Goal: Find contact information: Find contact information

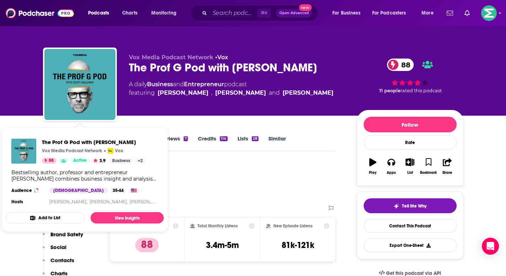
click at [257, 177] on div "Podcast Insights" at bounding box center [186, 181] width 287 height 36
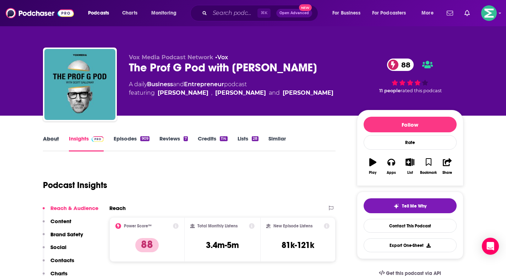
click at [61, 140] on div "About" at bounding box center [56, 143] width 26 height 16
click at [53, 140] on link "About" at bounding box center [51, 143] width 16 height 16
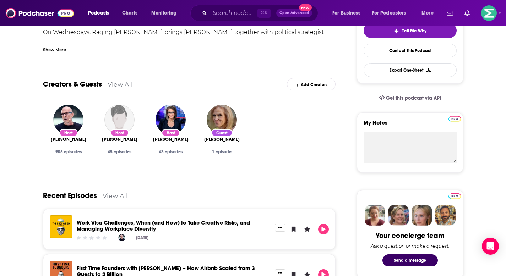
scroll to position [55, 0]
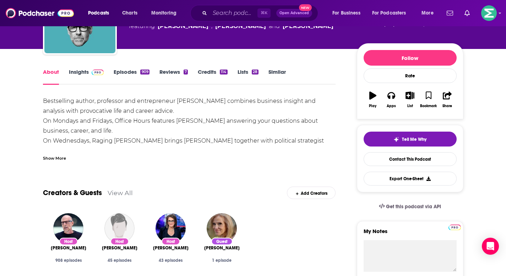
click at [127, 193] on link "View All" at bounding box center [120, 192] width 25 height 7
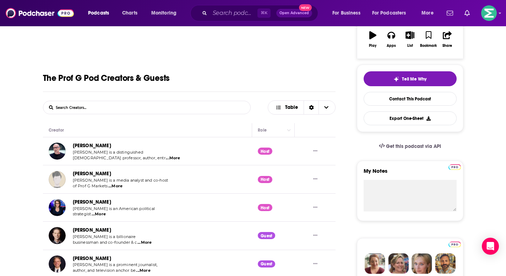
scroll to position [134, 0]
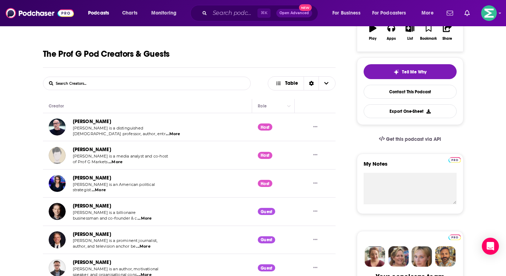
click at [179, 84] on form "List Search Input Search Creators..." at bounding box center [147, 84] width 208 height 14
click at [152, 79] on form "List Search Input Search Creators..." at bounding box center [147, 84] width 208 height 14
click at [111, 84] on input "List Search Input" at bounding box center [80, 83] width 74 height 13
click at [94, 84] on input "List Search Input" at bounding box center [80, 83] width 74 height 13
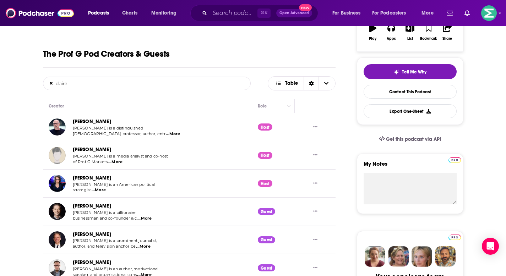
type input "claire"
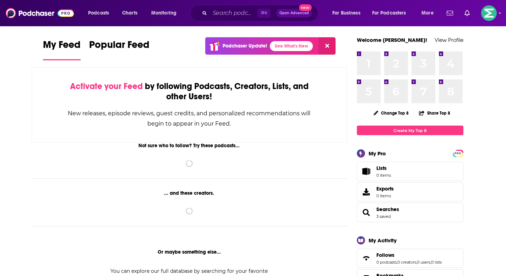
scroll to position [6, 0]
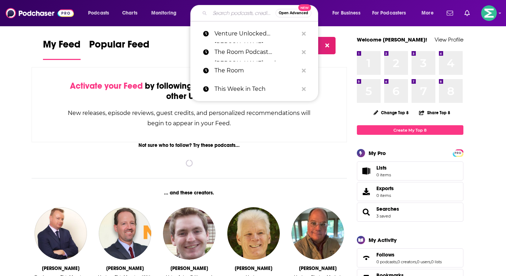
click at [232, 16] on input "Search podcasts, credits, & more..." at bounding box center [243, 12] width 66 height 11
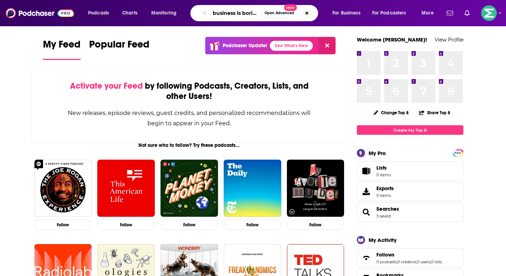
type input "business is boring"
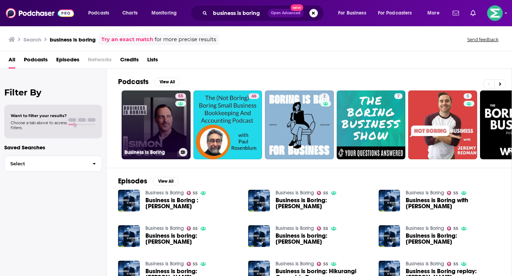
click at [165, 116] on link "55 Business Is Boring" at bounding box center [156, 125] width 69 height 69
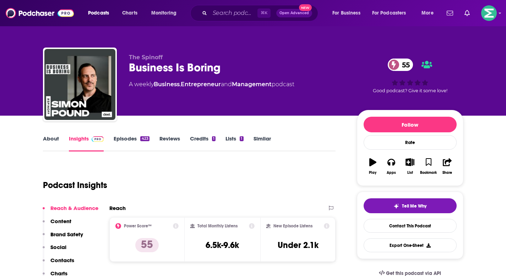
click at [52, 142] on link "About" at bounding box center [51, 143] width 16 height 16
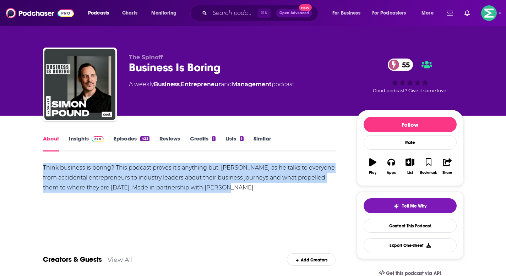
drag, startPoint x: 244, startPoint y: 188, endPoint x: 40, endPoint y: 169, distance: 205.6
click at [89, 137] on span at bounding box center [96, 138] width 15 height 7
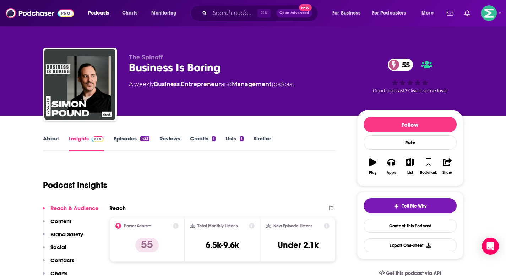
scroll to position [134, 0]
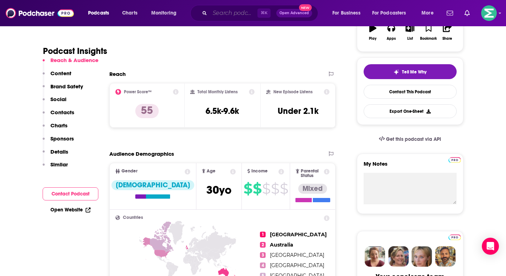
click at [230, 16] on input "Search podcasts, credits, & more..." at bounding box center [234, 12] width 48 height 11
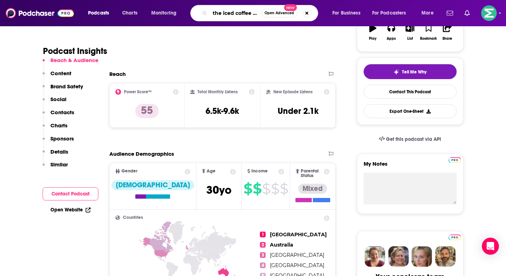
type input "the iced coffee hour"
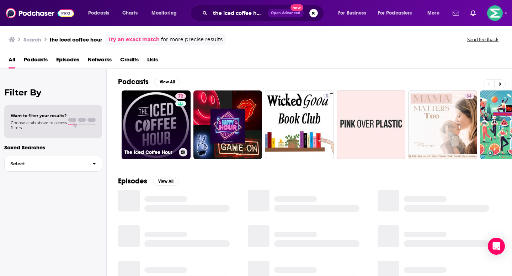
click at [160, 121] on link "72 The Iced Coffee Hour" at bounding box center [156, 125] width 69 height 69
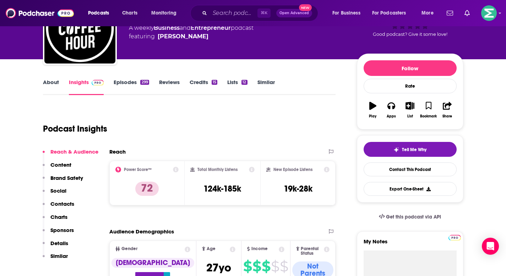
scroll to position [64, 0]
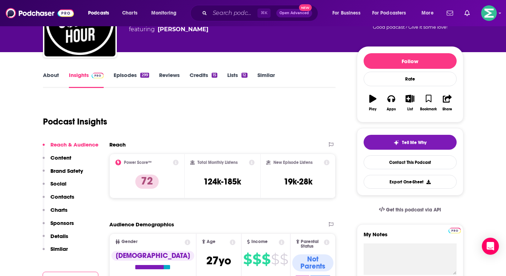
click at [52, 74] on link "About" at bounding box center [51, 80] width 16 height 16
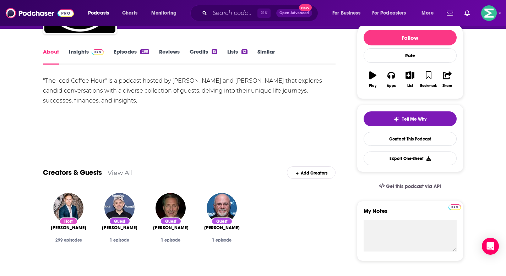
scroll to position [72, 0]
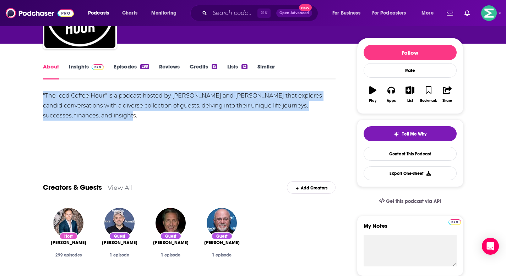
drag, startPoint x: 124, startPoint y: 116, endPoint x: 41, endPoint y: 97, distance: 84.7
copy div ""The Iced Coffee Hour" is a podcast hosted by Graham Stephan and Jack Selby tha…"
click at [70, 219] on img "Graham Stephan" at bounding box center [68, 223] width 30 height 30
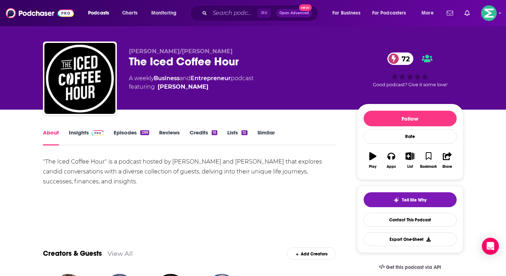
scroll to position [38, 0]
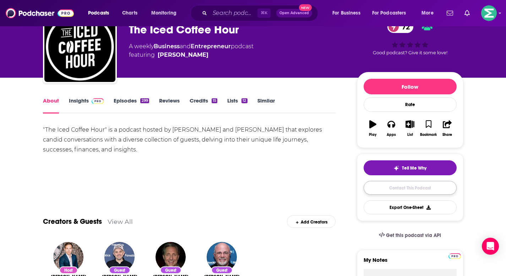
click at [421, 192] on link "Contact This Podcast" at bounding box center [410, 188] width 93 height 14
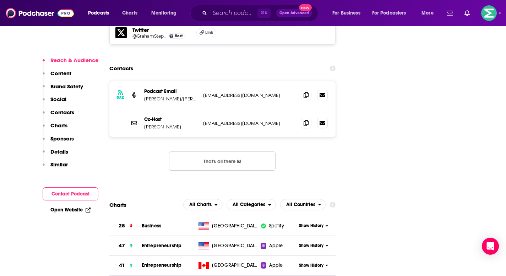
scroll to position [869, 0]
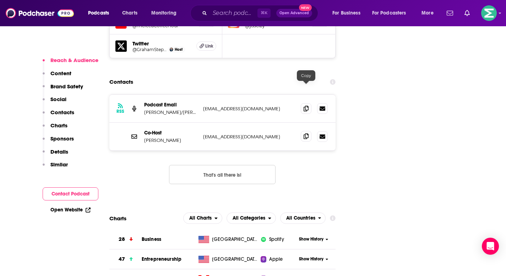
click at [309, 131] on span at bounding box center [306, 136] width 11 height 11
click at [307, 103] on span at bounding box center [306, 108] width 11 height 11
click at [308, 134] on icon at bounding box center [306, 137] width 5 height 6
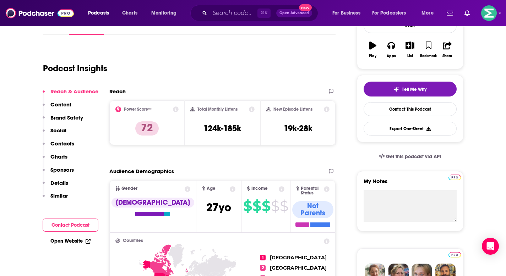
scroll to position [122, 0]
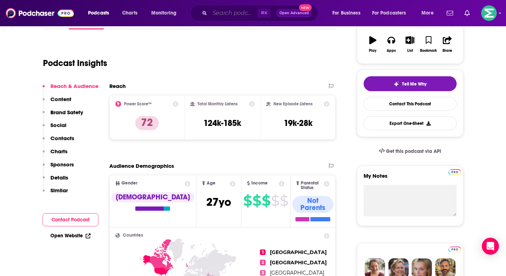
click at [234, 8] on input "Search podcasts, credits, & more..." at bounding box center [234, 12] width 48 height 11
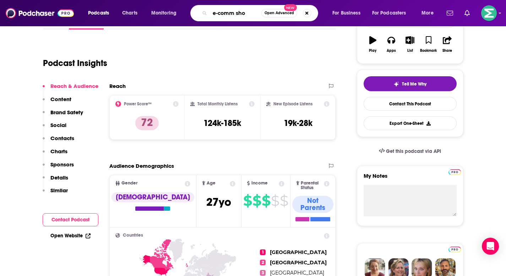
type input "e-comm show"
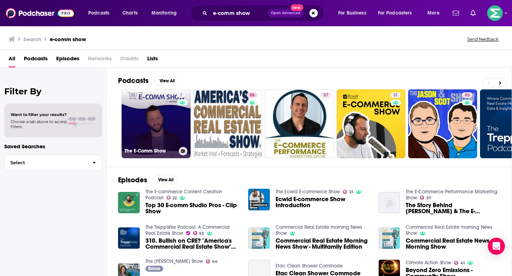
click at [163, 126] on link "7 The E-Comm Show" at bounding box center [156, 124] width 69 height 69
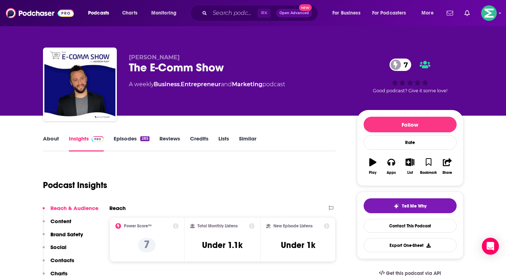
click at [50, 140] on link "About" at bounding box center [51, 143] width 16 height 16
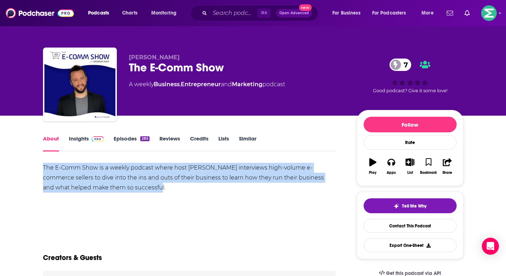
drag, startPoint x: 140, startPoint y: 189, endPoint x: 36, endPoint y: 167, distance: 107.1
copy div "The E-Comm Show is a weekly podcast where host Andrew Maff interviews high-volu…"
click at [403, 224] on link "Contact This Podcast" at bounding box center [410, 226] width 93 height 14
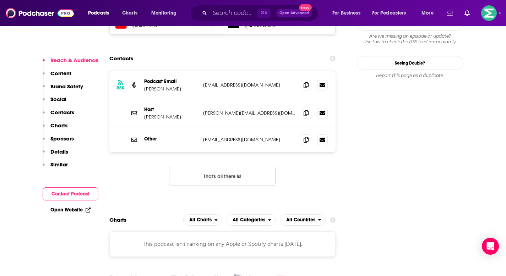
scroll to position [723, 0]
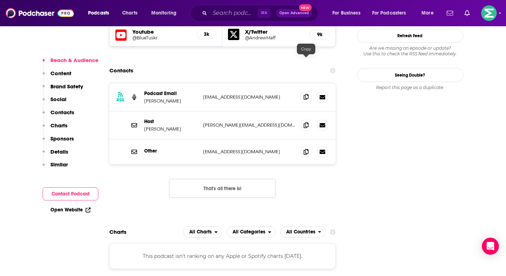
click at [309, 92] on span at bounding box center [306, 97] width 11 height 11
click at [304, 122] on icon at bounding box center [306, 125] width 5 height 6
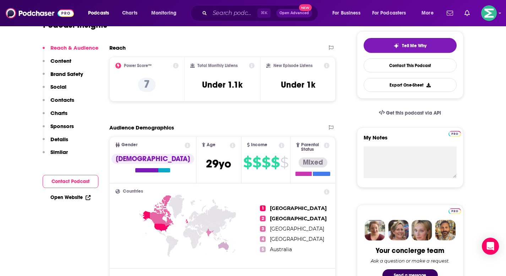
scroll to position [28, 0]
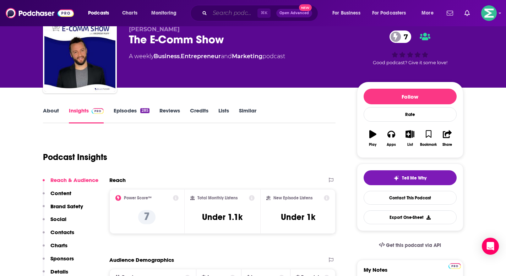
click at [235, 15] on input "Search podcasts, credits, & more..." at bounding box center [234, 12] width 48 height 11
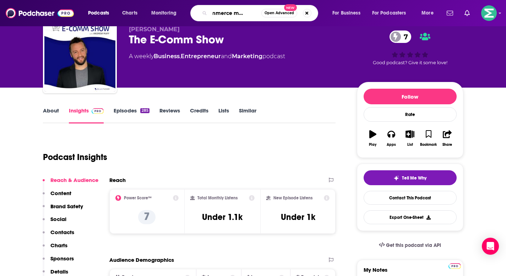
type input "ecommerce master plan"
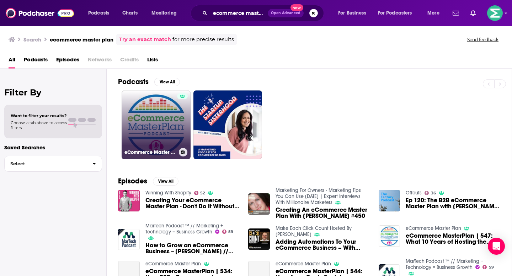
click at [158, 110] on link "eCommerce Master Plan" at bounding box center [156, 125] width 69 height 69
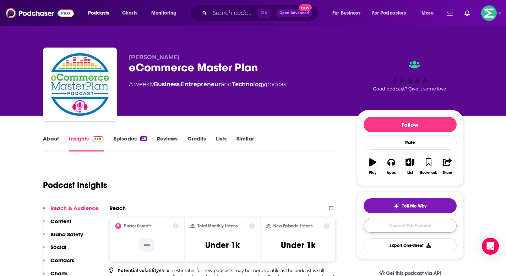
click at [422, 229] on link "Contact This Podcast" at bounding box center [410, 226] width 93 height 14
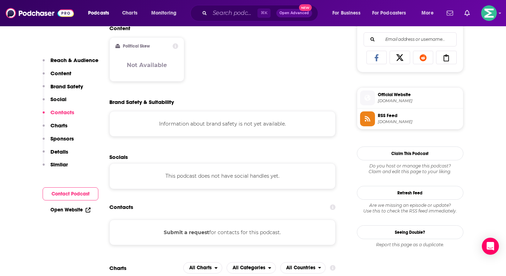
scroll to position [407, 0]
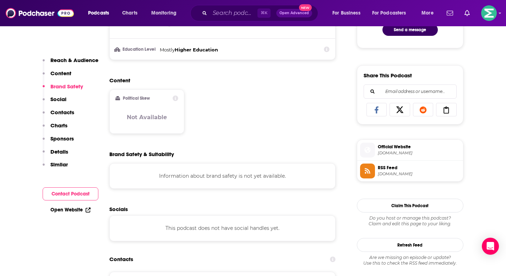
click at [66, 113] on p "Contacts" at bounding box center [62, 112] width 24 height 7
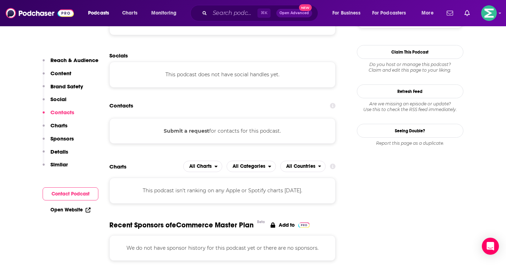
scroll to position [561, 0]
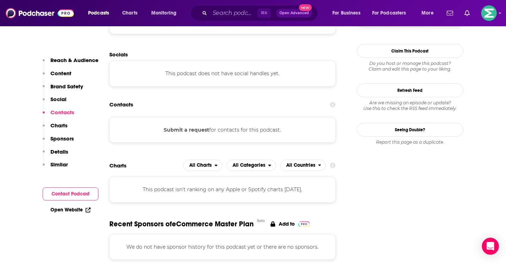
click at [192, 132] on button "Submit a request" at bounding box center [186, 130] width 45 height 8
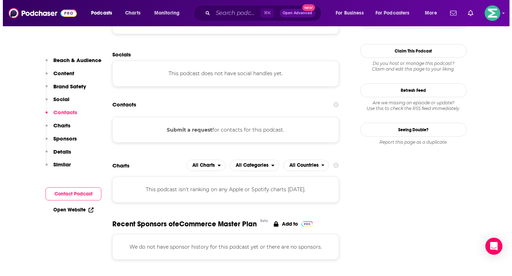
scroll to position [0, 0]
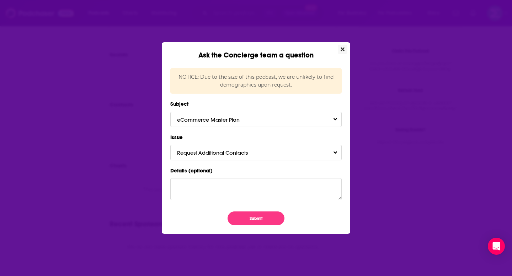
click at [343, 49] on icon "Close" at bounding box center [342, 50] width 4 height 6
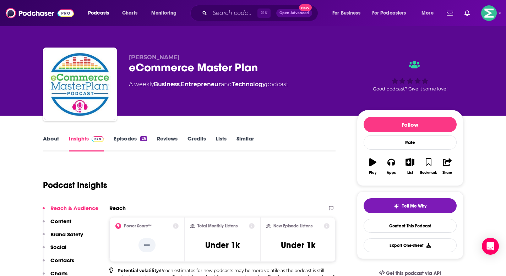
click at [52, 140] on link "About" at bounding box center [51, 143] width 16 height 16
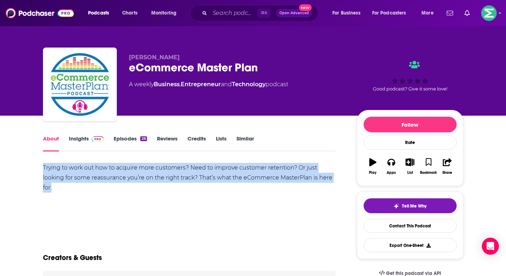
drag, startPoint x: 54, startPoint y: 189, endPoint x: 34, endPoint y: 167, distance: 29.4
copy div "Trying to work out how to acquire more customers? Need to improve customer rete…"
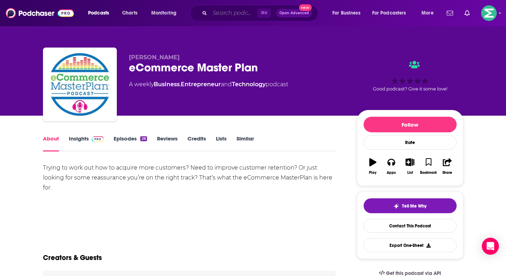
click at [236, 13] on input "Search podcasts, credits, & more..." at bounding box center [234, 12] width 48 height 11
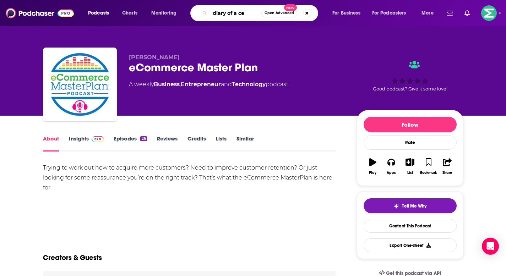
type input "diary of a ceo"
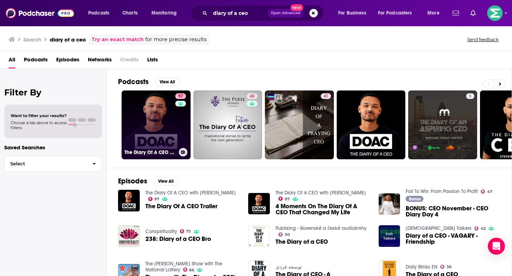
click at [147, 123] on link "97 The Diary Of A CEO with Steven Bartlett" at bounding box center [156, 125] width 69 height 69
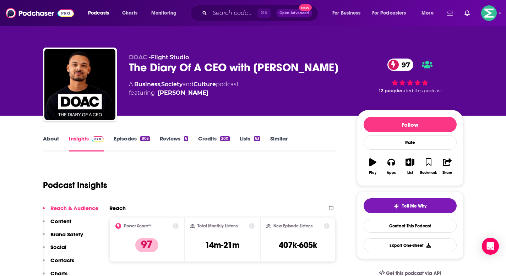
click at [51, 138] on link "About" at bounding box center [51, 143] width 16 height 16
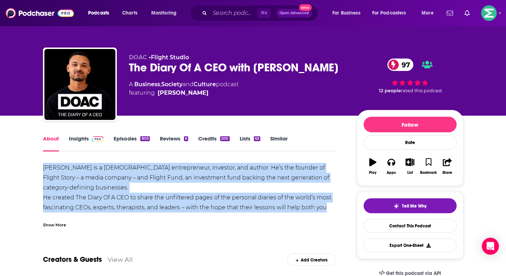
drag, startPoint x: 327, startPoint y: 211, endPoint x: 37, endPoint y: 167, distance: 292.6
copy div "Steven Bartlett is a British entrepreneur, investor, and author. He’s the found…"
click at [415, 228] on link "Contact This Podcast" at bounding box center [410, 226] width 93 height 14
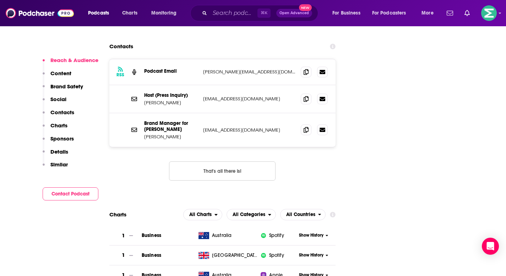
scroll to position [922, 0]
click at [305, 96] on icon at bounding box center [306, 99] width 5 height 6
click at [307, 69] on icon at bounding box center [306, 72] width 5 height 6
click at [304, 96] on icon at bounding box center [306, 99] width 5 height 6
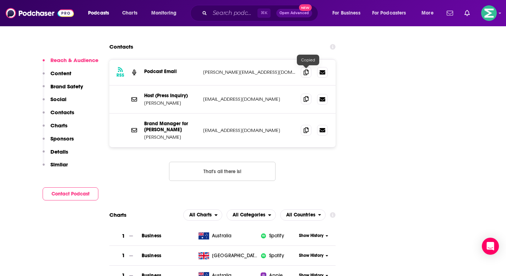
click at [304, 96] on icon at bounding box center [306, 99] width 5 height 6
click at [229, 16] on input "Search podcasts, credits, & more..." at bounding box center [234, 12] width 48 height 11
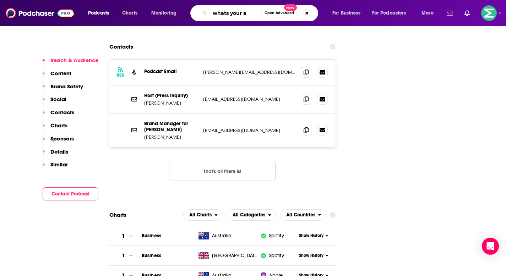
type input "whats your an"
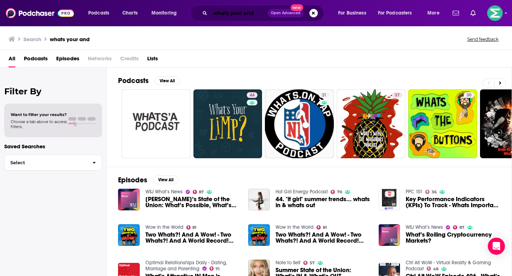
click at [246, 14] on input "whats your and" at bounding box center [239, 12] width 58 height 11
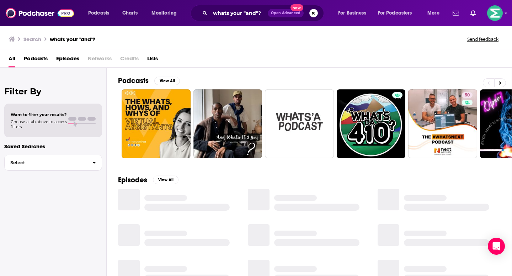
scroll to position [1, 0]
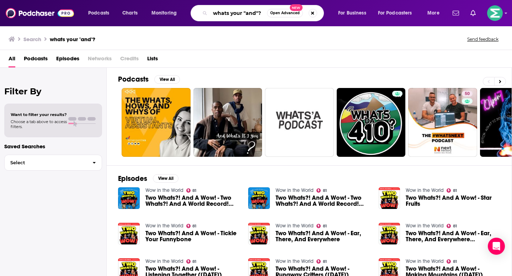
click at [246, 15] on input "whats your "and"?" at bounding box center [238, 12] width 57 height 11
type input "whats your "and"? john garrett"
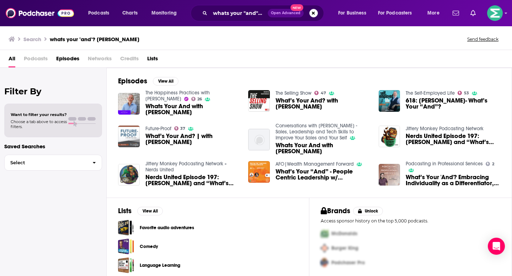
click at [178, 107] on span "Whats Your And with John Garrett" at bounding box center [192, 109] width 95 height 12
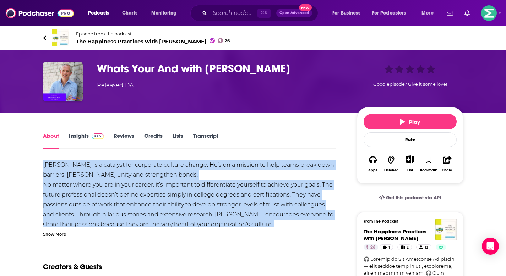
drag, startPoint x: 251, startPoint y: 228, endPoint x: 31, endPoint y: 158, distance: 231.4
copy div "John Garrett is a catalyst for corporate culture change. He’s on a mission to h…"
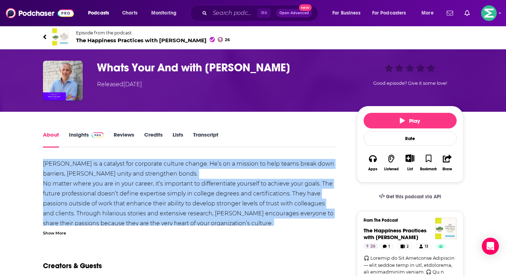
scroll to position [1, 0]
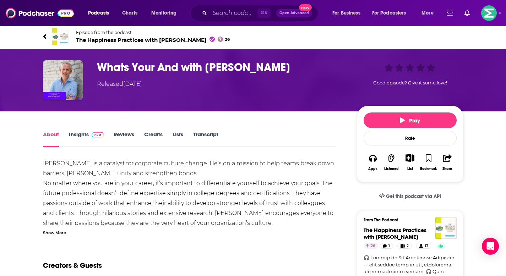
click at [50, 235] on div "Show More" at bounding box center [54, 232] width 23 height 7
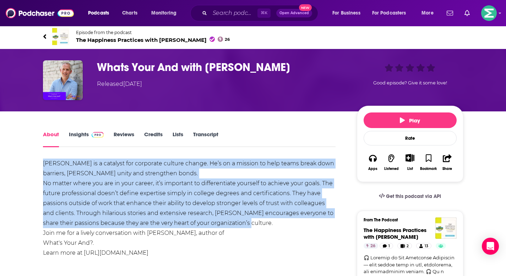
drag, startPoint x: 256, startPoint y: 225, endPoint x: 31, endPoint y: 166, distance: 232.5
copy div "John Garrett is a catalyst for corporate culture change. He’s on a mission to h…"
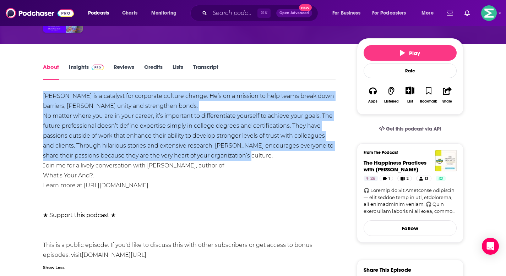
scroll to position [14, 0]
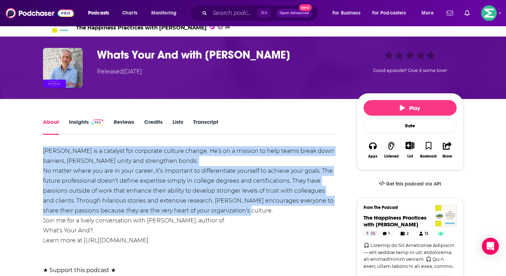
click at [80, 125] on link "Insights" at bounding box center [86, 127] width 35 height 16
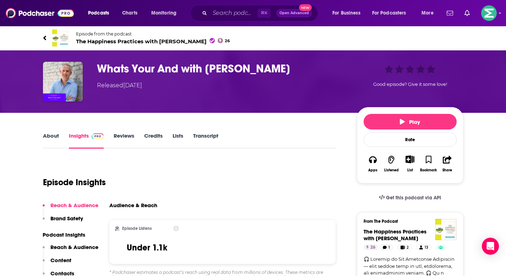
click at [50, 138] on link "About" at bounding box center [51, 141] width 16 height 16
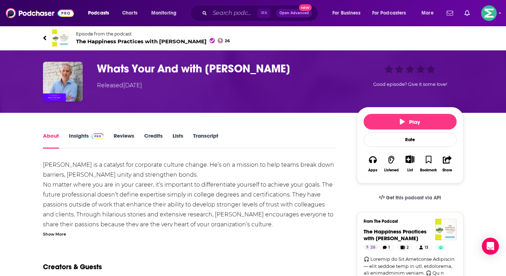
click at [135, 68] on h1 "Whats Your And with John Garrett" at bounding box center [221, 69] width 249 height 14
click at [81, 139] on link "Insights" at bounding box center [86, 141] width 35 height 16
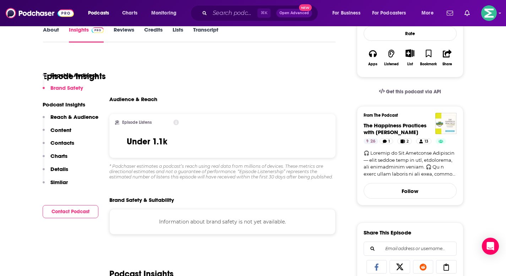
scroll to position [198, 0]
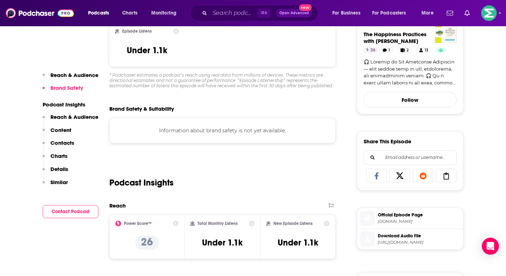
click at [62, 141] on p "Contacts" at bounding box center [62, 143] width 24 height 7
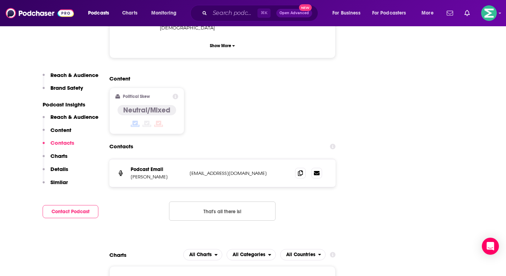
scroll to position [723, 0]
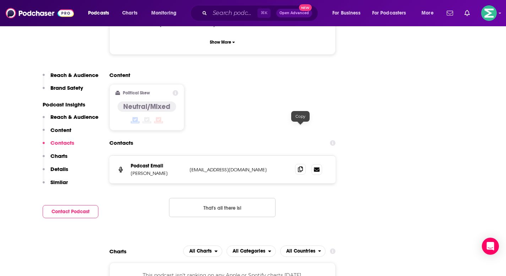
click at [302, 167] on icon at bounding box center [300, 170] width 5 height 6
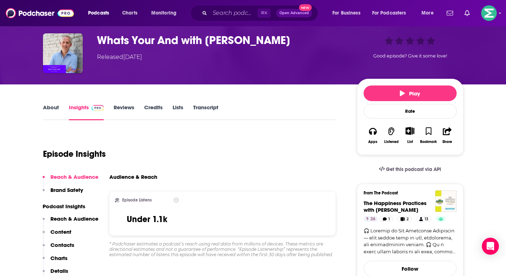
scroll to position [0, 0]
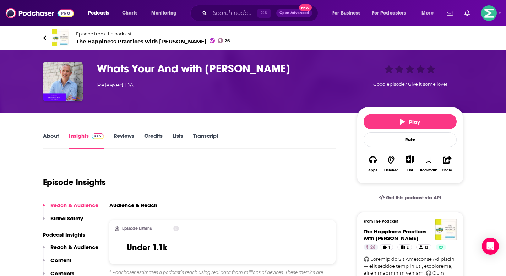
click at [57, 138] on link "About" at bounding box center [51, 141] width 16 height 16
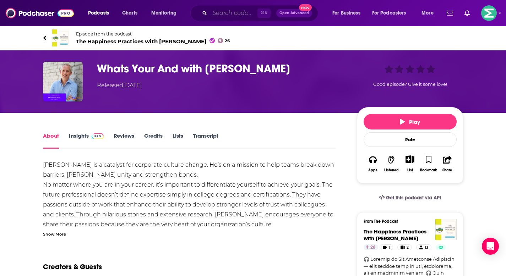
click at [229, 14] on input "Search podcasts, credits, & more..." at bounding box center [234, 12] width 48 height 11
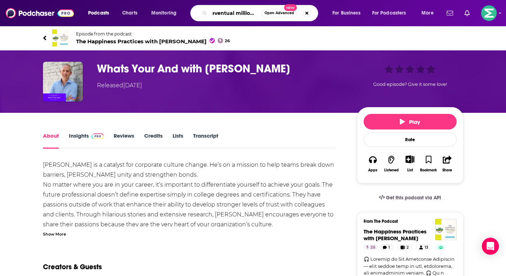
type input "eventual millionaire"
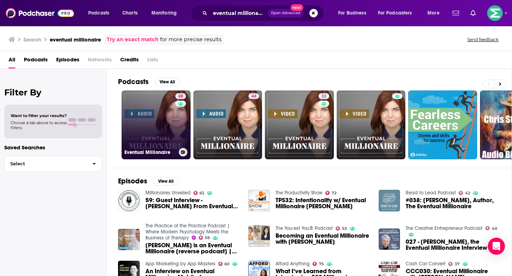
click at [165, 136] on link "48 Eventual Millionaire" at bounding box center [156, 125] width 69 height 69
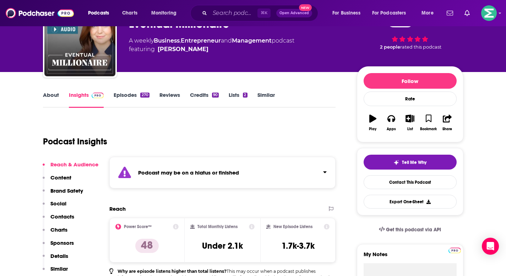
scroll to position [2, 0]
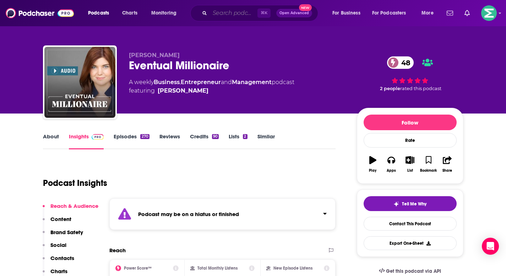
click at [219, 15] on input "Search podcasts, credits, & more..." at bounding box center [234, 12] width 48 height 11
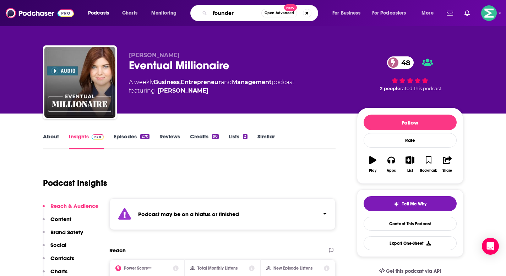
type input "founders"
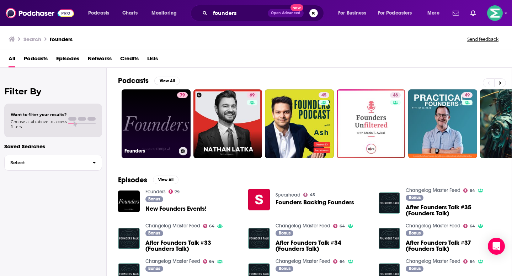
click at [163, 117] on link "79 Founders" at bounding box center [156, 124] width 69 height 69
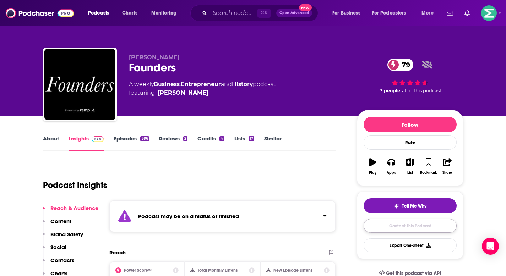
click at [401, 227] on link "Contact This Podcast" at bounding box center [410, 226] width 93 height 14
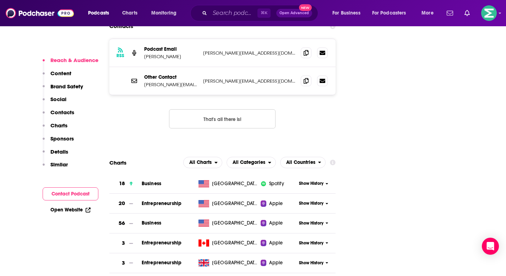
scroll to position [930, 0]
click at [308, 50] on icon at bounding box center [306, 53] width 5 height 6
click at [308, 78] on icon at bounding box center [306, 81] width 5 height 6
click at [306, 50] on icon at bounding box center [306, 53] width 5 height 6
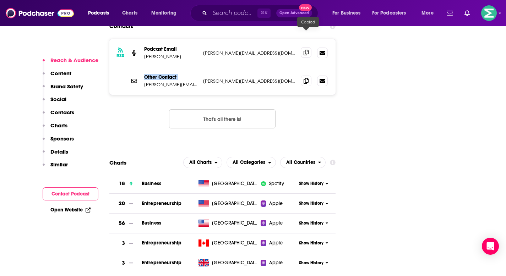
click at [306, 50] on icon at bounding box center [306, 53] width 5 height 6
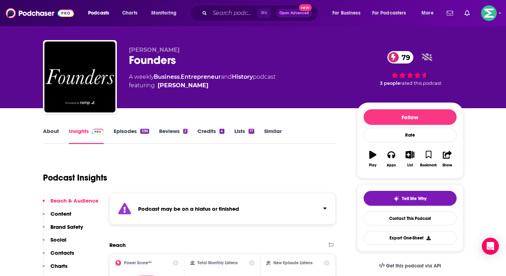
scroll to position [0, 0]
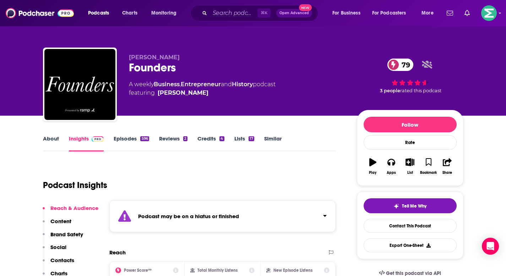
click at [50, 137] on link "About" at bounding box center [51, 143] width 16 height 16
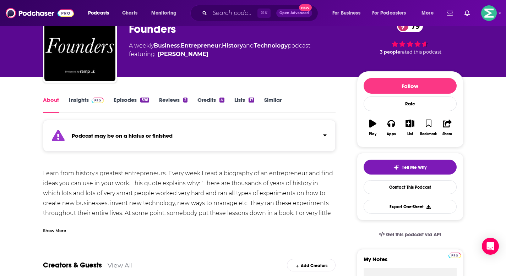
scroll to position [41, 0]
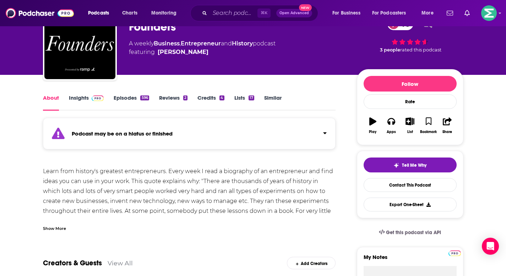
click at [61, 230] on div "Show More" at bounding box center [54, 228] width 23 height 7
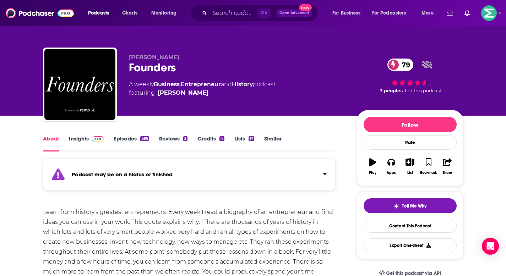
scroll to position [60, 0]
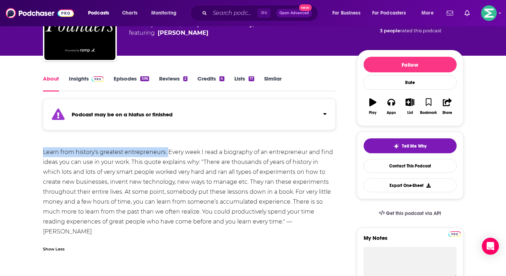
drag, startPoint x: 168, startPoint y: 153, endPoint x: 30, endPoint y: 151, distance: 138.2
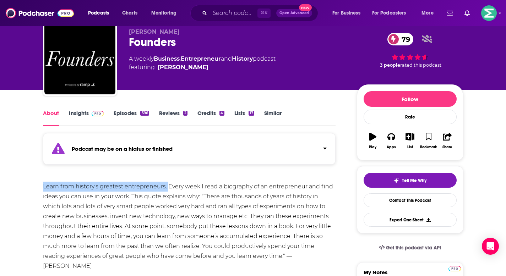
scroll to position [0, 0]
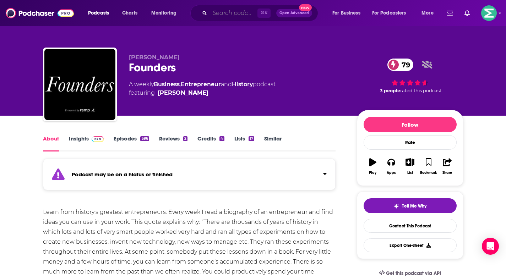
click at [226, 15] on input "Search podcasts, credits, & more..." at bounding box center [234, 12] width 48 height 11
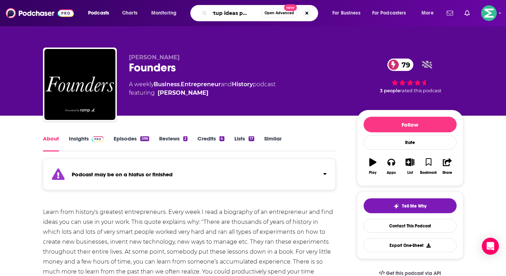
type input "startup ideas podcast"
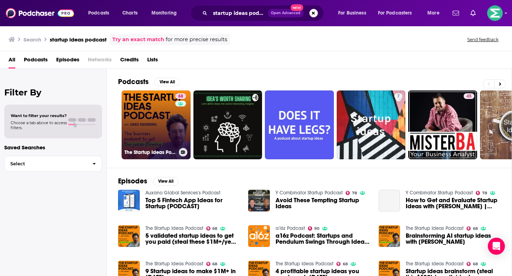
click at [151, 147] on link "68 The Startup Ideas Podcast" at bounding box center [156, 125] width 69 height 69
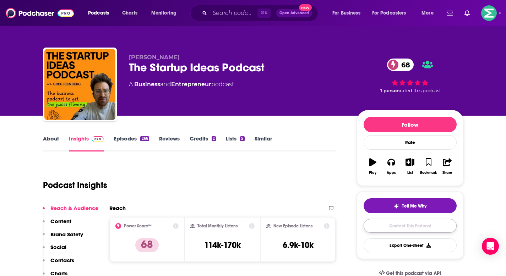
click at [402, 226] on link "Contact This Podcast" at bounding box center [410, 226] width 93 height 14
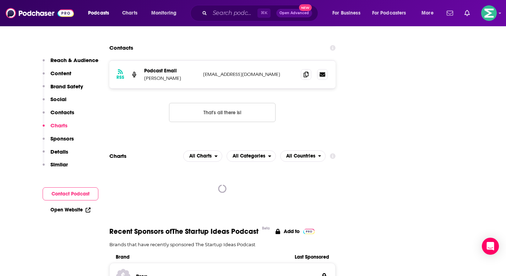
scroll to position [825, 0]
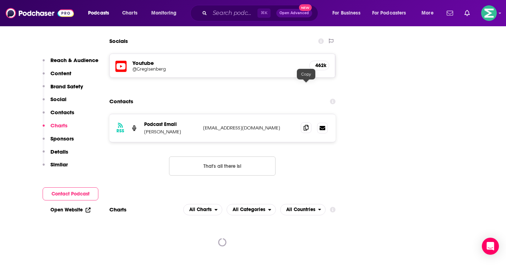
click at [306, 125] on icon at bounding box center [306, 128] width 5 height 6
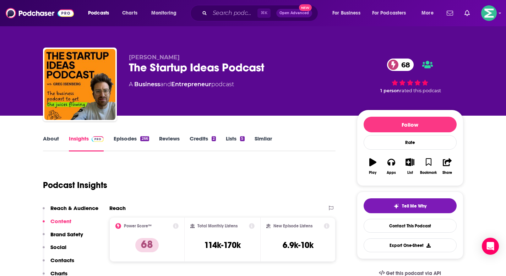
scroll to position [31, 0]
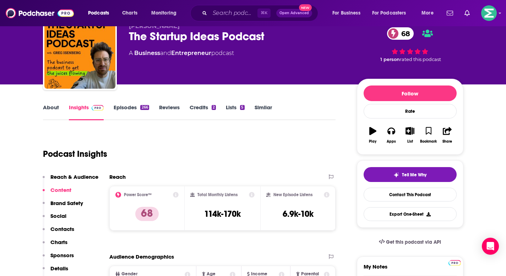
click at [54, 106] on link "About" at bounding box center [51, 112] width 16 height 16
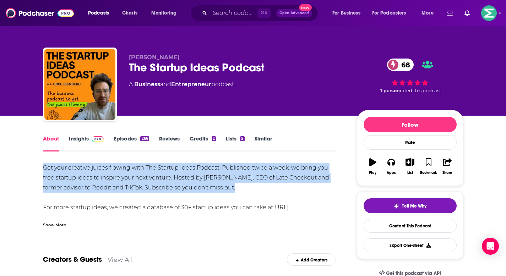
drag, startPoint x: 244, startPoint y: 189, endPoint x: 32, endPoint y: 165, distance: 214.3
copy div "Get your creative juices flowing with The Startup Ideas Podcast. Published twic…"
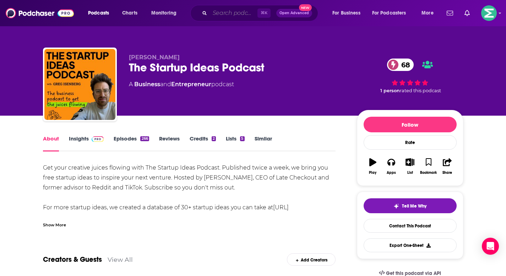
click at [232, 13] on input "Search podcasts, credits, & more..." at bounding box center [234, 12] width 48 height 11
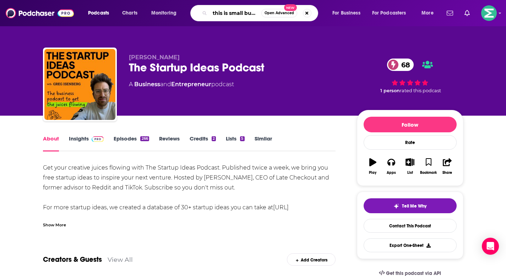
scroll to position [0, 7]
type input "this is small business"
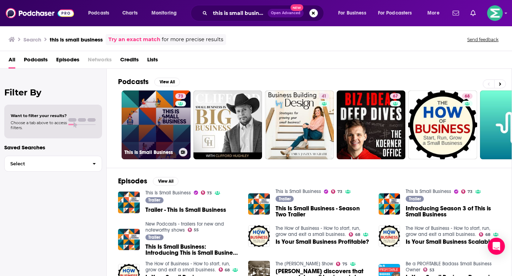
click at [144, 135] on link "73 This Is Small Business" at bounding box center [156, 125] width 69 height 69
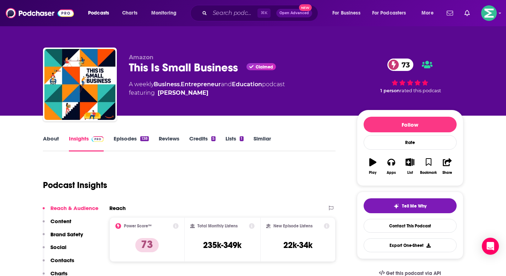
scroll to position [15, 0]
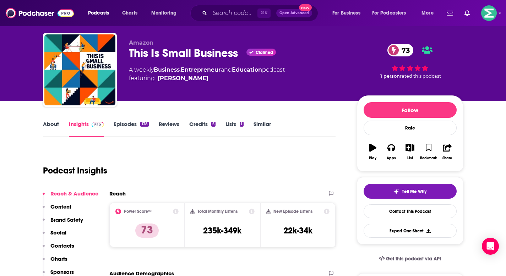
click at [52, 128] on link "About" at bounding box center [51, 129] width 16 height 16
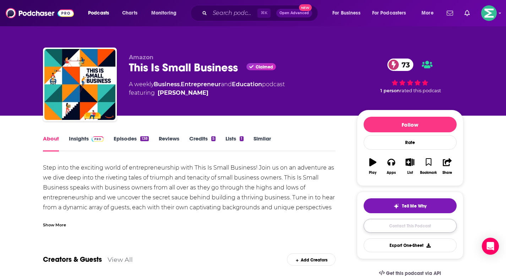
click at [417, 229] on link "Contact This Podcast" at bounding box center [410, 226] width 93 height 14
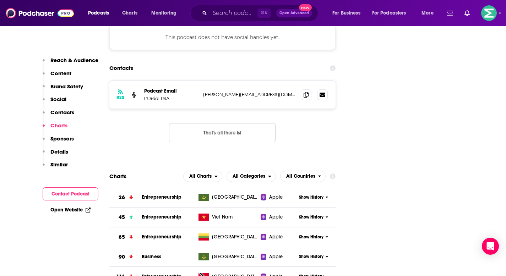
scroll to position [805, 0]
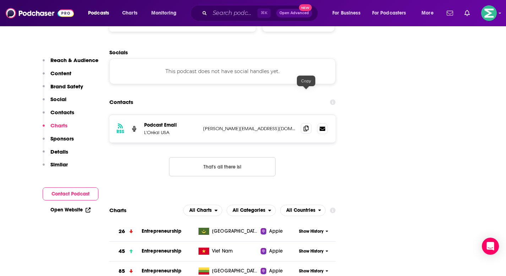
click at [311, 123] on span at bounding box center [306, 128] width 11 height 11
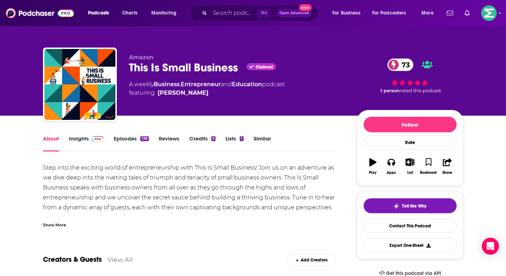
click at [82, 138] on link "Insights" at bounding box center [86, 143] width 35 height 16
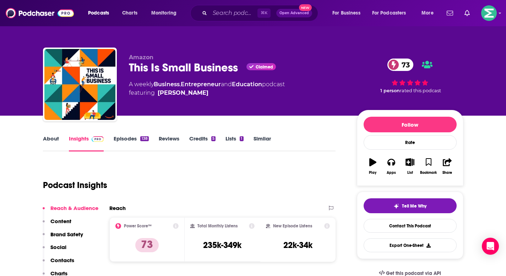
click at [48, 137] on link "About" at bounding box center [51, 143] width 16 height 16
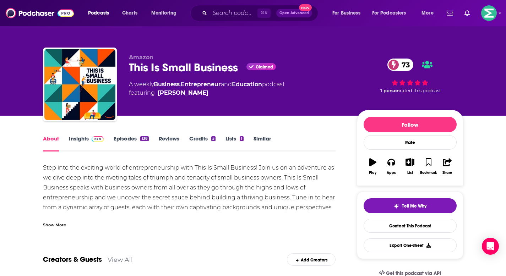
click at [63, 225] on div "Show More" at bounding box center [54, 224] width 23 height 7
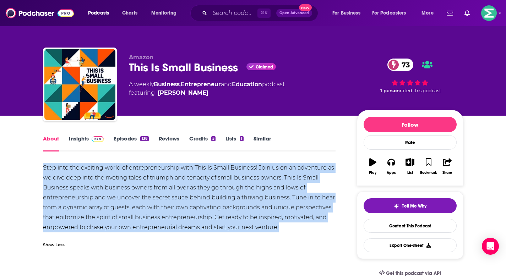
drag, startPoint x: 277, startPoint y: 227, endPoint x: 38, endPoint y: 171, distance: 245.2
copy div "Step into the exciting world of entrepreneurship with This Is Small Business! J…"
click at [418, 227] on link "Contact This Podcast" at bounding box center [410, 226] width 93 height 14
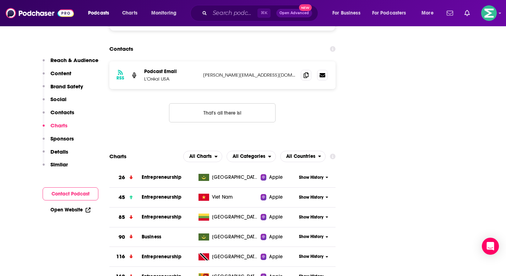
scroll to position [852, 0]
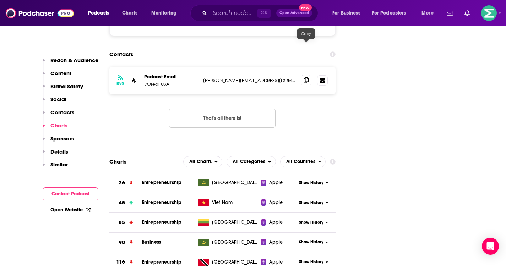
click at [310, 75] on span at bounding box center [306, 80] width 11 height 11
click at [213, 15] on input "Search podcasts, credits, & more..." at bounding box center [234, 12] width 48 height 11
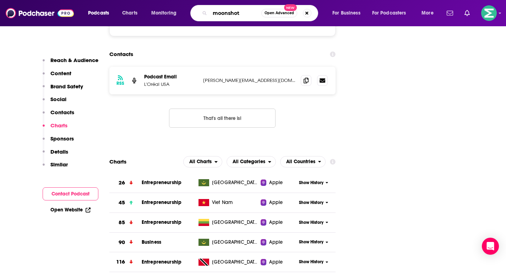
type input "moonshots"
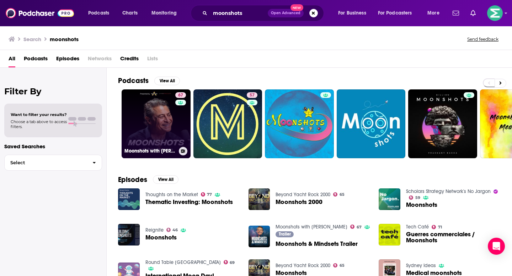
click at [150, 124] on link "67 Moonshots with Peter Diamandis" at bounding box center [156, 124] width 69 height 69
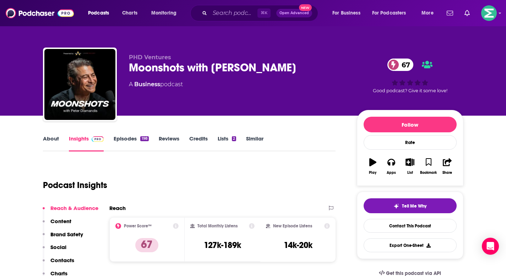
click at [48, 140] on link "About" at bounding box center [51, 143] width 16 height 16
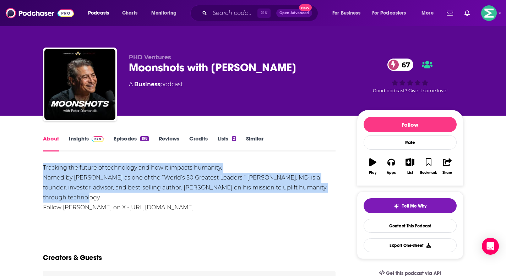
drag, startPoint x: 76, startPoint y: 200, endPoint x: 38, endPoint y: 172, distance: 46.8
copy div "Tracking the future of technology and how it impacts humanity. Named by Fortune…"
click at [378, 227] on link "Contact This Podcast" at bounding box center [410, 226] width 93 height 14
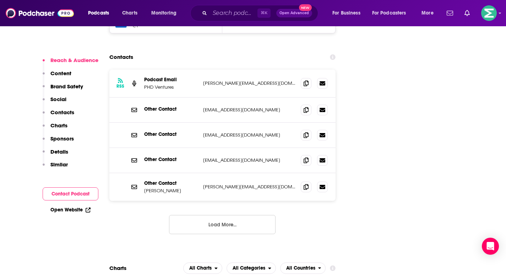
scroll to position [909, 0]
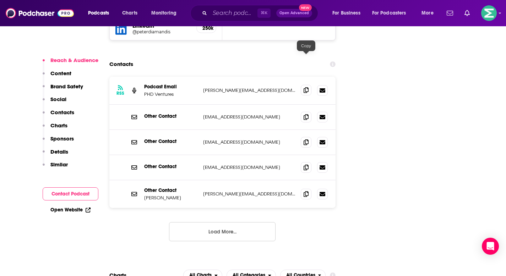
click at [305, 87] on icon at bounding box center [306, 90] width 5 height 6
click at [310, 189] on span at bounding box center [306, 194] width 11 height 11
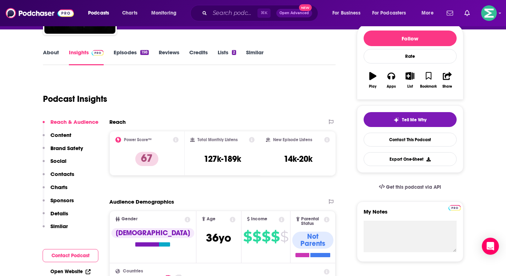
scroll to position [0, 0]
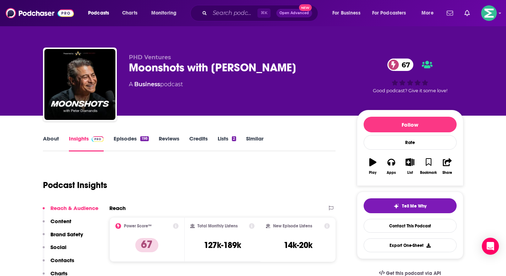
click at [373, 164] on icon "button" at bounding box center [373, 162] width 7 height 8
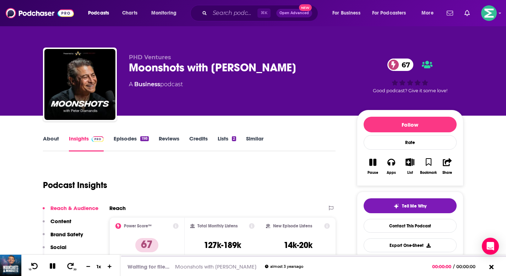
click at [373, 164] on icon "button" at bounding box center [373, 162] width 7 height 8
click at [129, 143] on link "Episodes 198" at bounding box center [131, 143] width 35 height 16
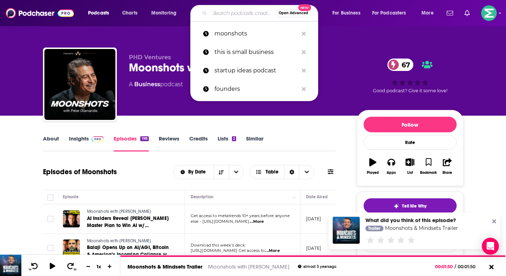
click at [218, 13] on input "Search podcasts, credits, & more..." at bounding box center [243, 12] width 66 height 11
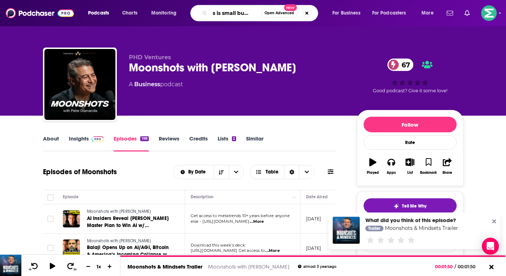
type input "this is small busienss"
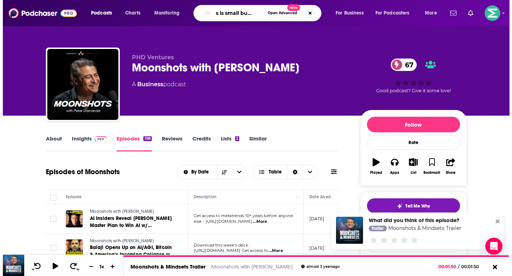
scroll to position [0, 10]
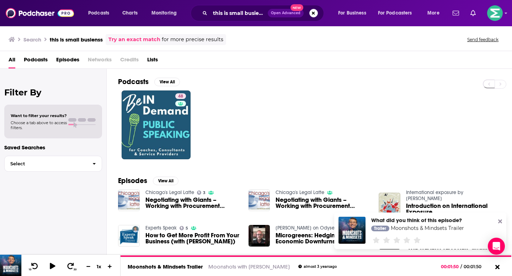
click at [248, 19] on div "this is small busienss Open Advanced New" at bounding box center [256, 13] width 133 height 16
click at [251, 15] on input "this is small busienss" at bounding box center [239, 12] width 58 height 11
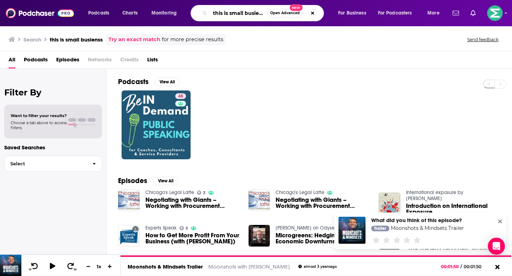
click at [251, 15] on input "this is small busienss" at bounding box center [238, 12] width 57 height 11
type input "this is small business"
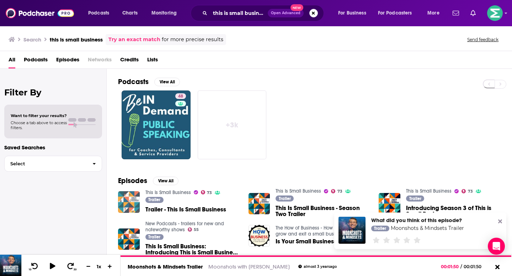
click at [121, 205] on img "Trailer - This Is Small Business" at bounding box center [129, 203] width 22 height 22
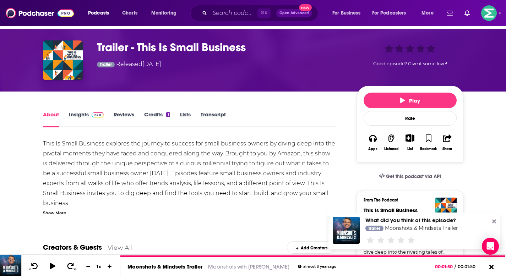
scroll to position [61, 0]
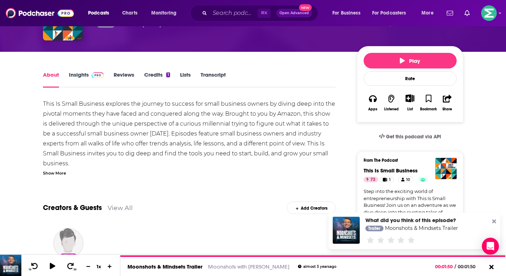
click at [80, 73] on link "Insights" at bounding box center [86, 79] width 35 height 16
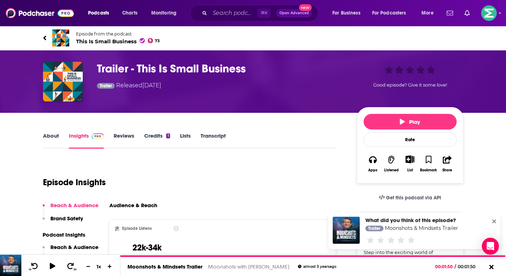
click at [52, 142] on link "About" at bounding box center [51, 141] width 16 height 16
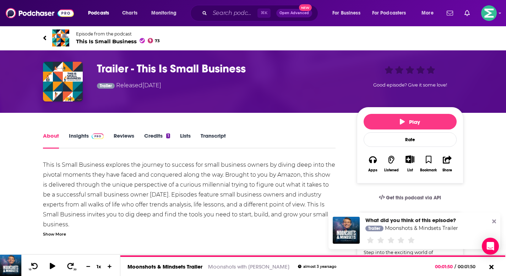
click at [80, 133] on link "Insights" at bounding box center [86, 141] width 35 height 16
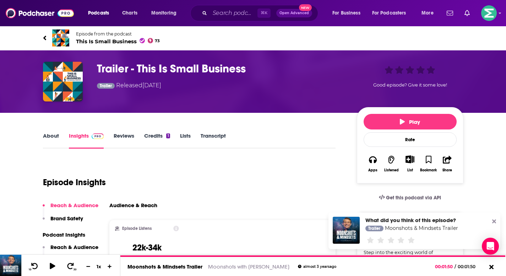
click at [80, 134] on link "Insights" at bounding box center [86, 141] width 35 height 16
click at [124, 43] on span "This Is Small Business 73" at bounding box center [118, 41] width 84 height 7
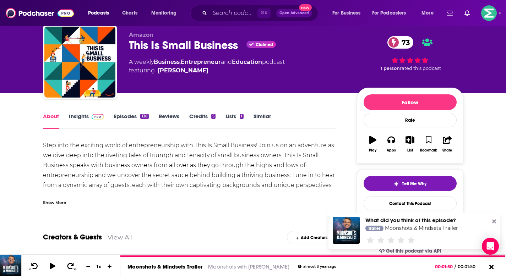
scroll to position [61, 0]
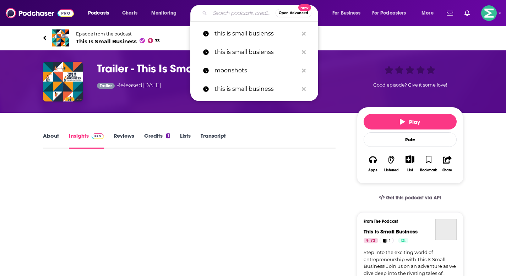
click at [229, 15] on input "Search podcasts, credits, & more..." at bounding box center [243, 12] width 66 height 11
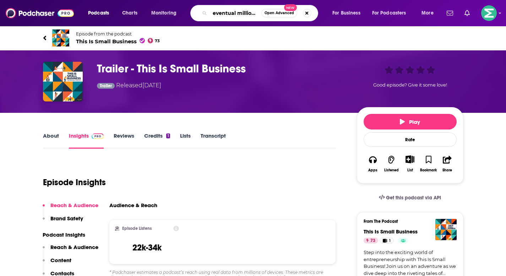
type input "eventual millionaire"
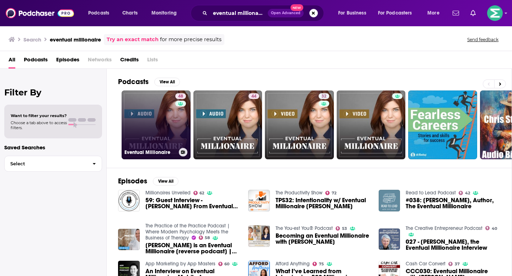
click at [158, 102] on link "48 Eventual Millionaire" at bounding box center [156, 125] width 69 height 69
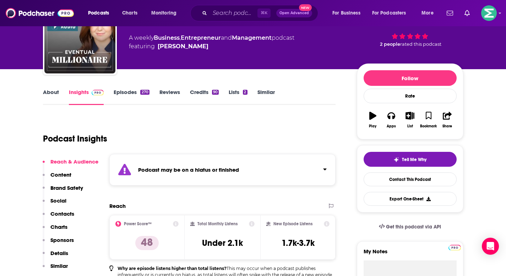
scroll to position [27, 0]
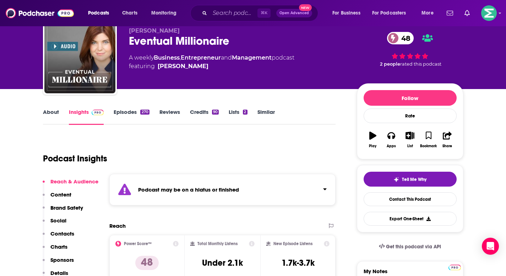
click at [54, 114] on link "About" at bounding box center [51, 117] width 16 height 16
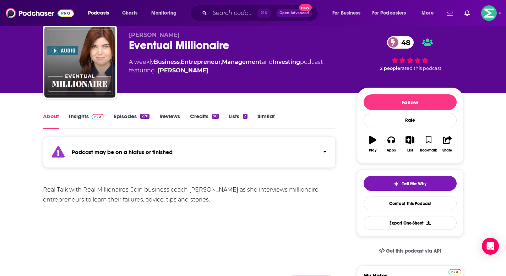
scroll to position [51, 0]
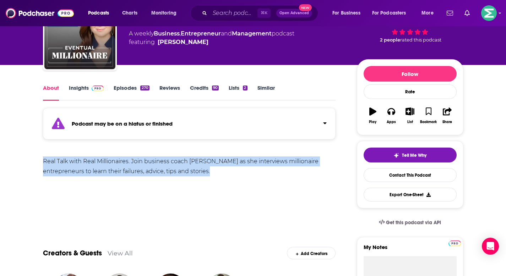
drag, startPoint x: 206, startPoint y: 175, endPoint x: 38, endPoint y: 160, distance: 168.5
copy div "Real Talk with Real Millionaires. Join business coach [PERSON_NAME] as she inte…"
click at [428, 176] on link "Contact This Podcast" at bounding box center [410, 175] width 93 height 14
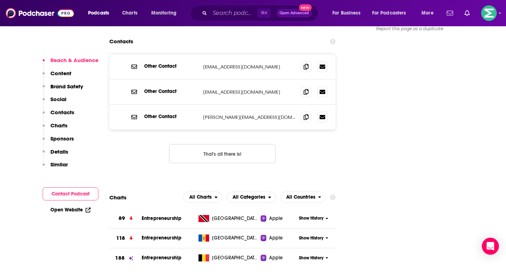
scroll to position [840, 0]
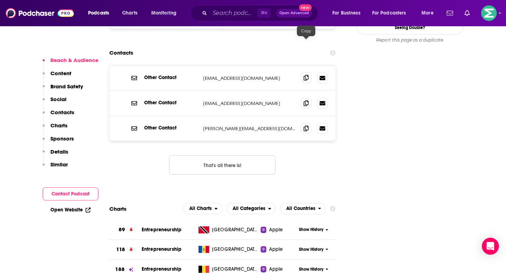
click at [306, 75] on icon at bounding box center [306, 78] width 5 height 6
click at [309, 123] on span at bounding box center [306, 128] width 11 height 11
